Goal: Transaction & Acquisition: Purchase product/service

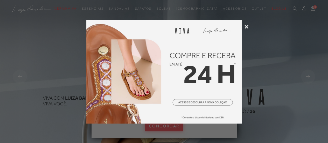
click at [248, 27] on icon at bounding box center [247, 27] width 4 height 4
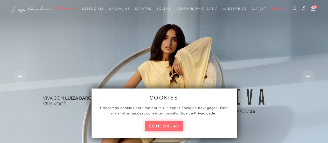
click at [168, 125] on button "concordar" at bounding box center [164, 126] width 38 height 11
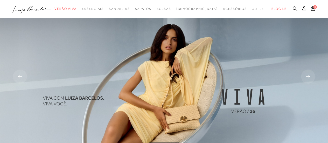
scroll to position [26, 0]
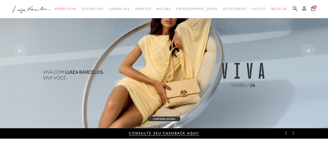
click at [307, 48] on rect at bounding box center [308, 51] width 14 height 14
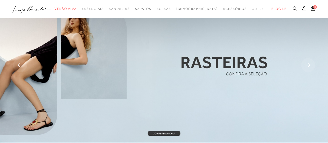
scroll to position [0, 0]
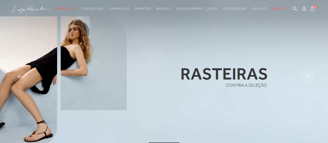
click at [308, 78] on rect at bounding box center [308, 77] width 14 height 14
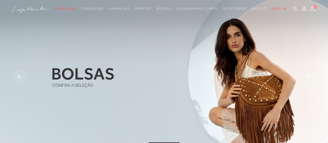
click at [308, 78] on rect at bounding box center [308, 77] width 14 height 14
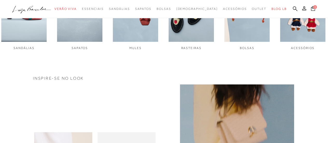
scroll to position [182, 0]
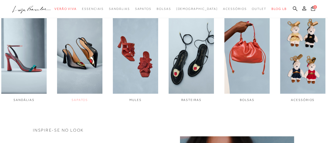
click at [83, 70] on img "2 / 6" at bounding box center [79, 51] width 45 height 85
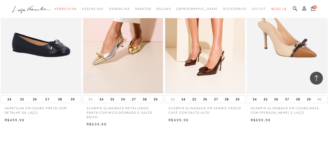
scroll to position [882, 0]
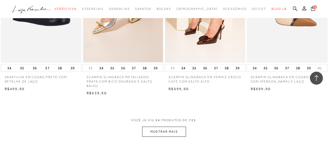
click at [181, 131] on button "MOSTRAR MAIS" at bounding box center [164, 132] width 44 height 10
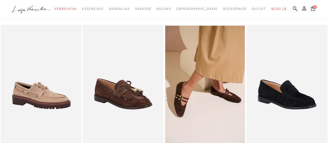
scroll to position [0, 0]
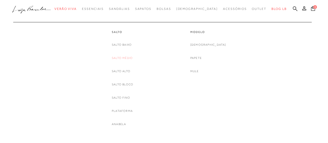
click at [126, 58] on link "Salto Médio" at bounding box center [122, 57] width 21 height 5
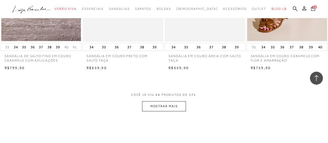
scroll to position [960, 0]
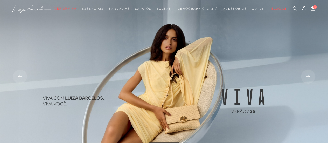
click at [221, 111] on img at bounding box center [164, 77] width 328 height 154
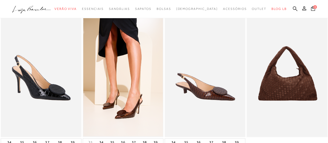
scroll to position [52, 0]
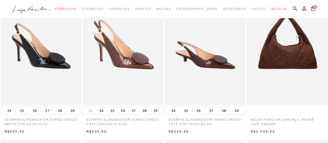
click at [145, 78] on img at bounding box center [123, 44] width 80 height 121
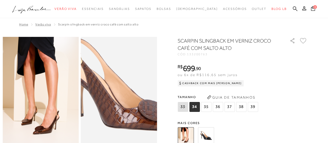
click at [117, 104] on img at bounding box center [122, 85] width 152 height 229
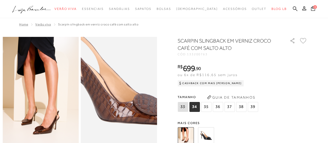
click at [121, 110] on img at bounding box center [117, 79] width 152 height 229
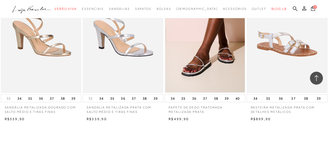
scroll to position [934, 0]
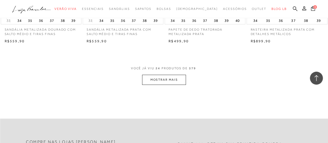
click at [177, 79] on button "MOSTRAR MAIS" at bounding box center [164, 80] width 44 height 10
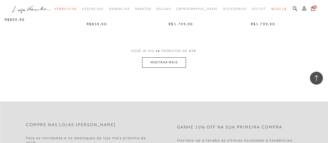
scroll to position [1921, 0]
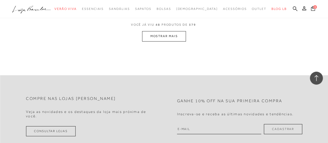
click at [170, 34] on button "MOSTRAR MAIS" at bounding box center [164, 36] width 44 height 10
